Goal: Task Accomplishment & Management: Manage account settings

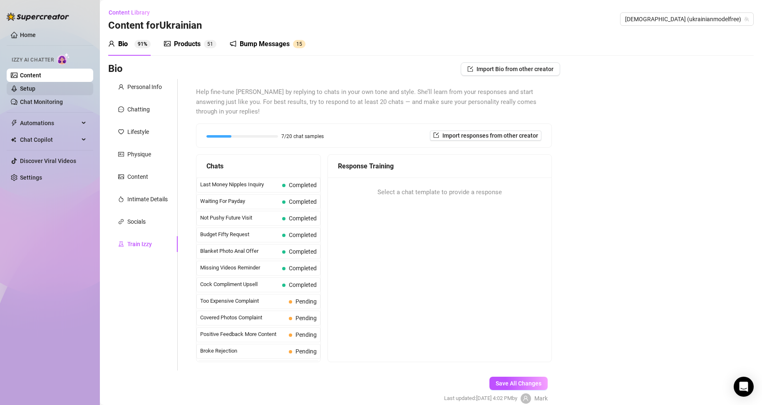
click at [35, 90] on link "Setup" at bounding box center [27, 88] width 15 height 7
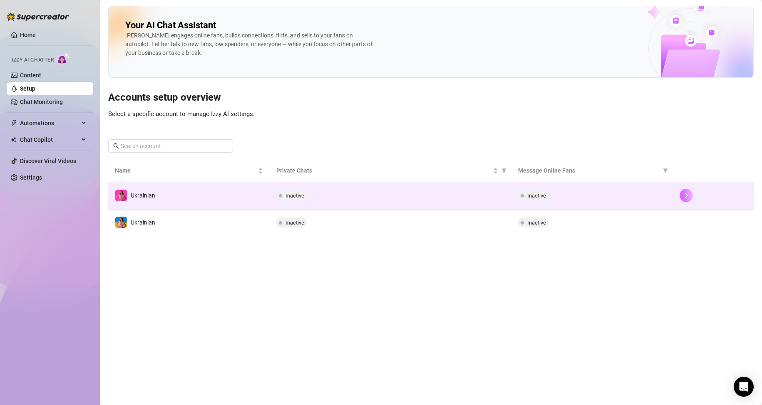
click at [691, 194] on button "button" at bounding box center [685, 195] width 13 height 13
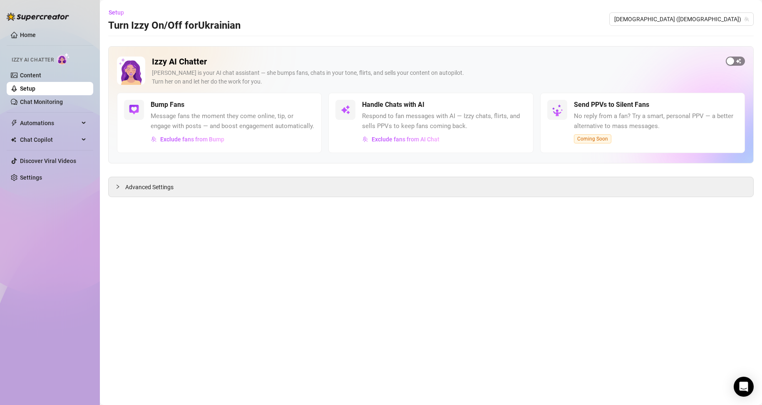
click at [729, 61] on div "button" at bounding box center [729, 60] width 7 height 7
click at [35, 90] on link "Setup" at bounding box center [27, 88] width 15 height 7
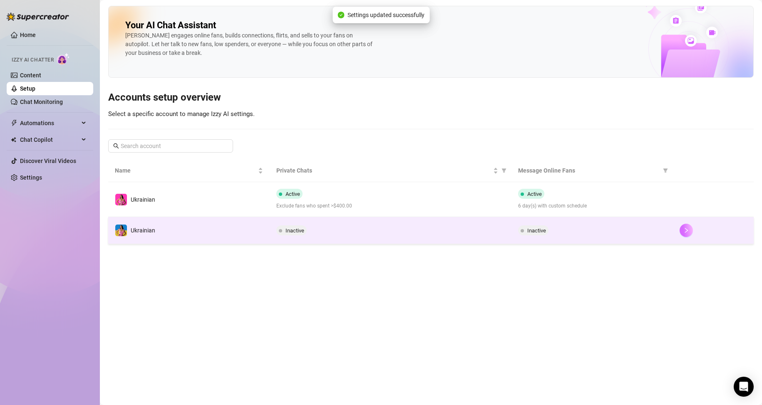
click at [691, 230] on button "button" at bounding box center [685, 230] width 13 height 13
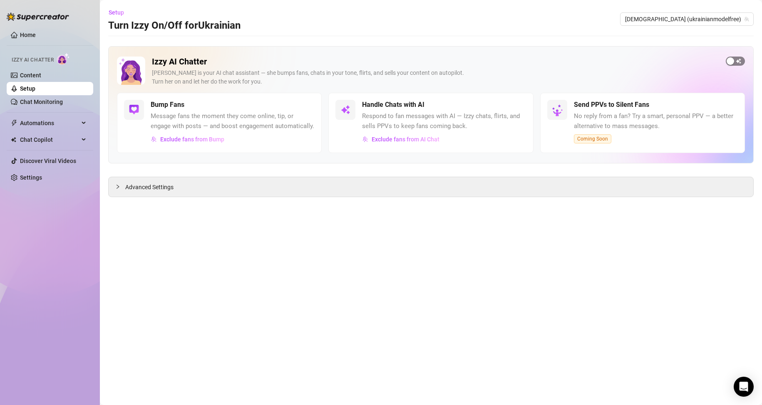
click at [739, 62] on span "button" at bounding box center [735, 61] width 19 height 9
click at [35, 86] on link "Setup" at bounding box center [27, 88] width 15 height 7
